Goal: Transaction & Acquisition: Subscribe to service/newsletter

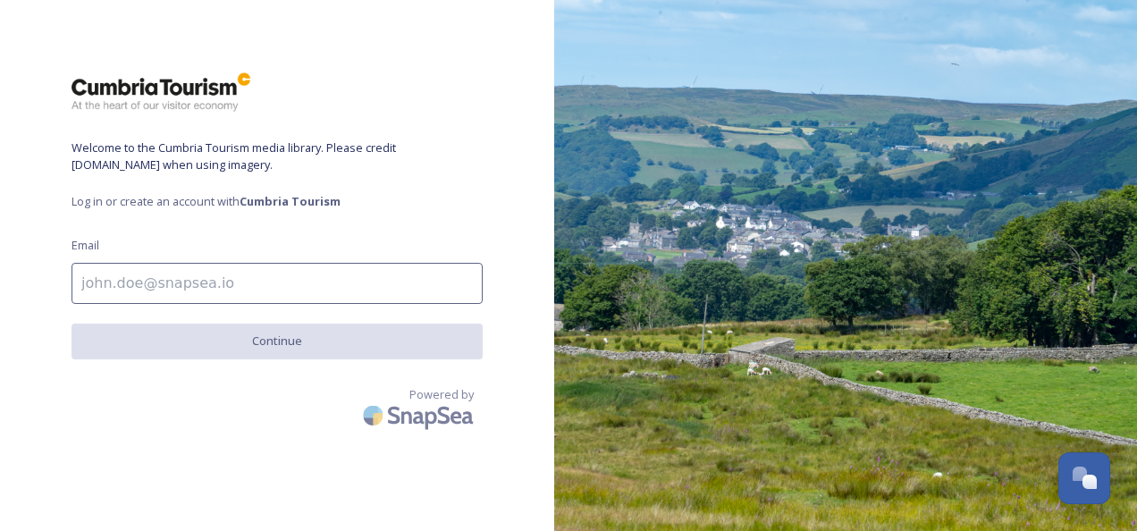
click at [221, 274] on input at bounding box center [276, 283] width 411 height 41
type input "[EMAIL_ADDRESS][DOMAIN_NAME]"
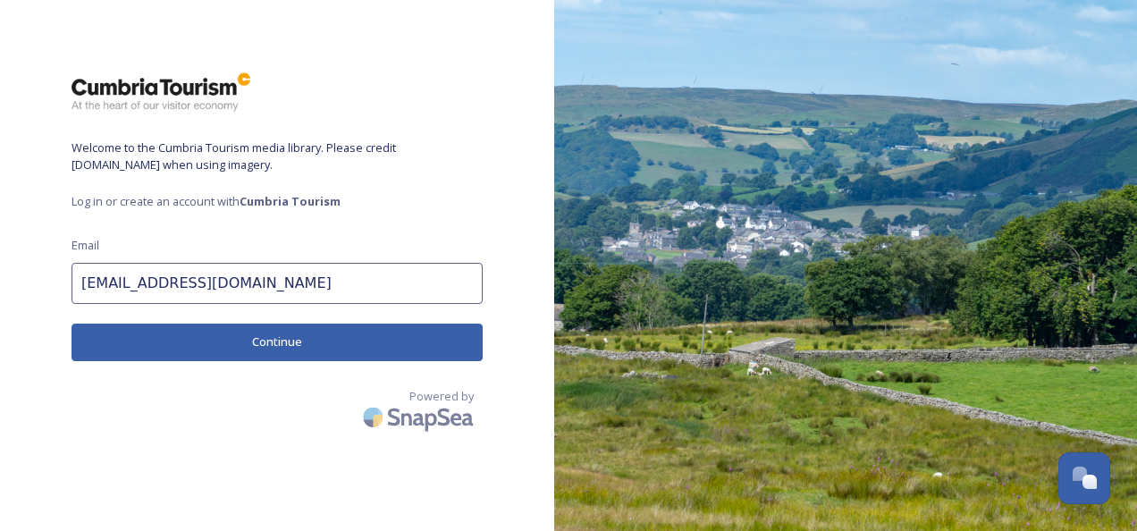
click at [197, 341] on button "Continue" at bounding box center [276, 341] width 411 height 37
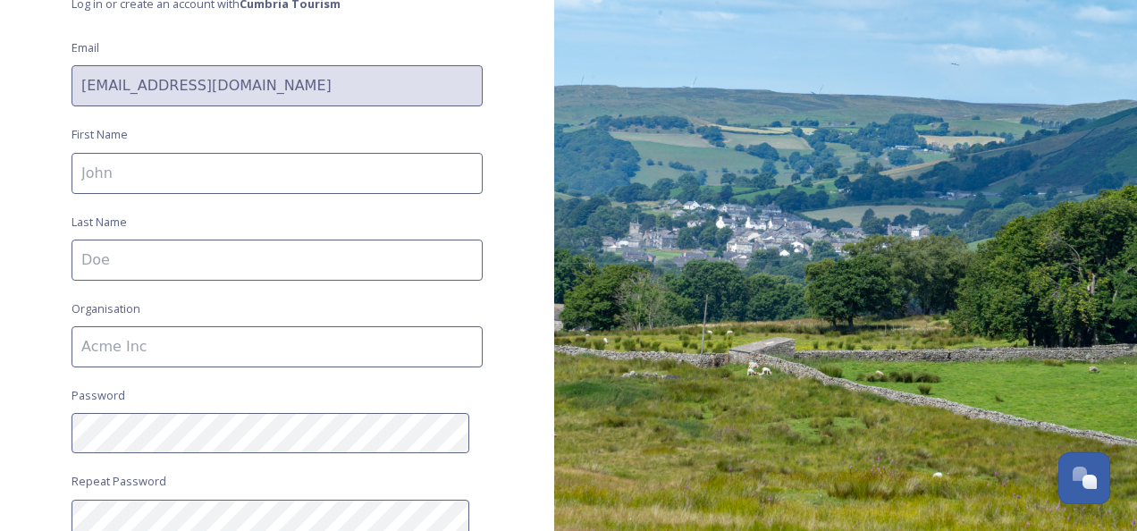
scroll to position [200, 0]
click at [198, 186] on input at bounding box center [276, 170] width 411 height 41
type input "[PERSON_NAME]"
type input "Cornish"
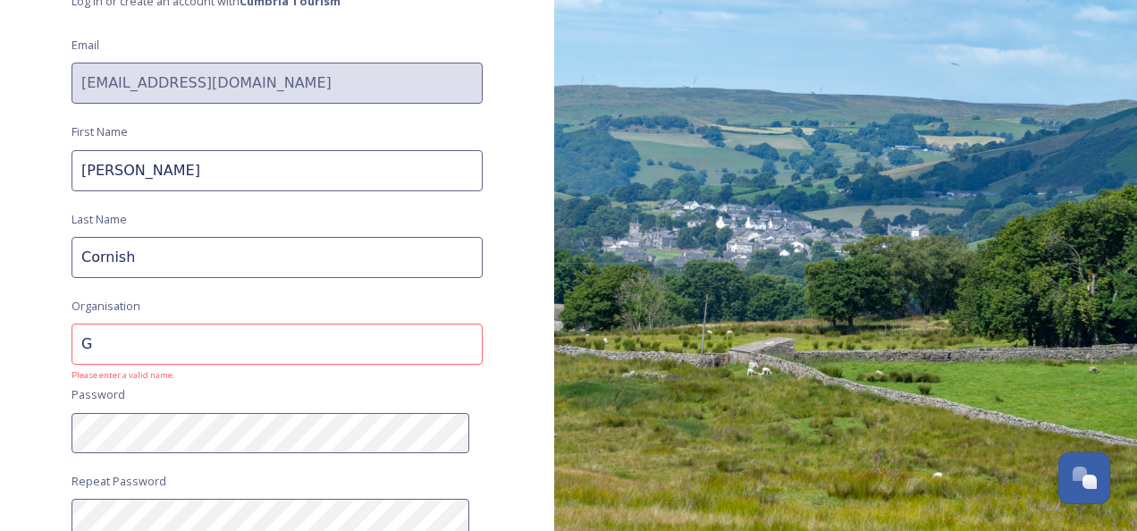
type input "Global Dream Travel Ltd"
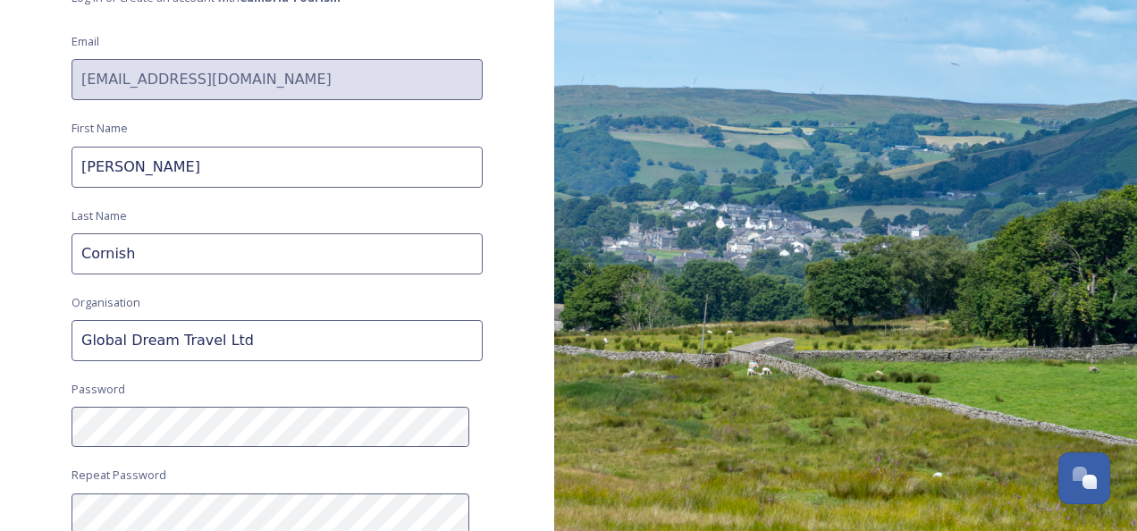
scroll to position [365, 0]
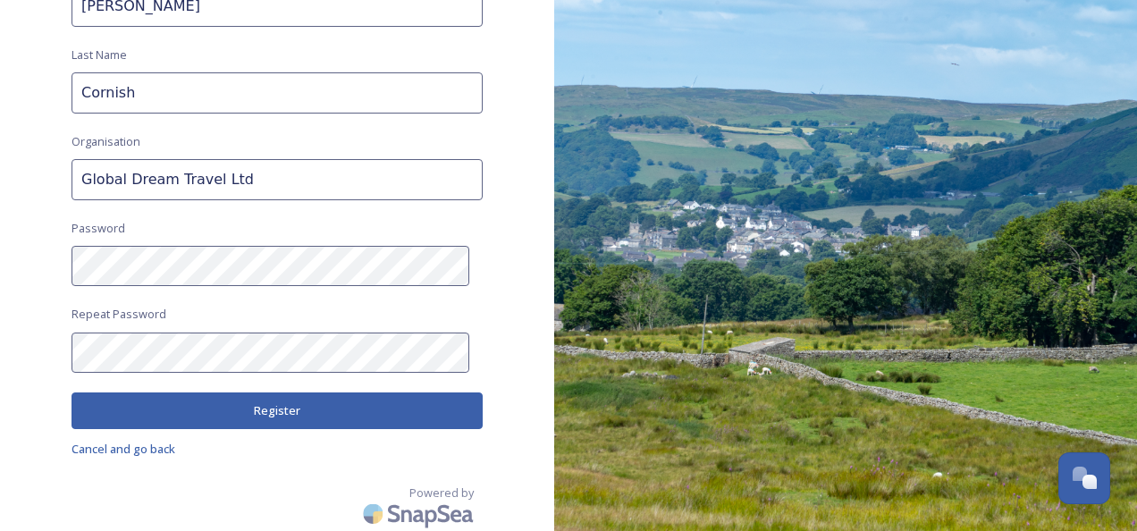
click at [244, 419] on button "Register" at bounding box center [276, 410] width 411 height 37
